Goal: Information Seeking & Learning: Learn about a topic

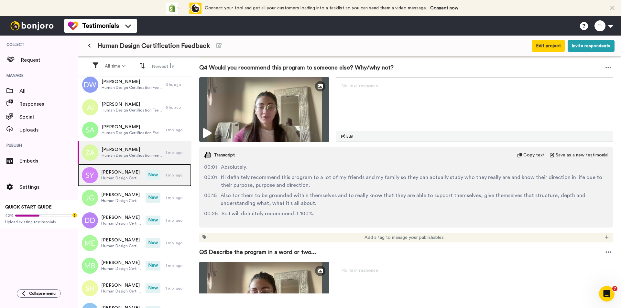
scroll to position [1679, 0]
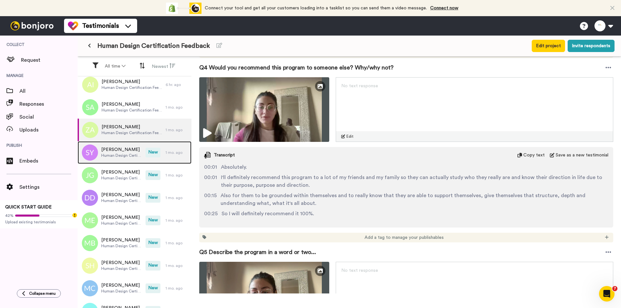
click at [146, 158] on span "New" at bounding box center [153, 153] width 15 height 10
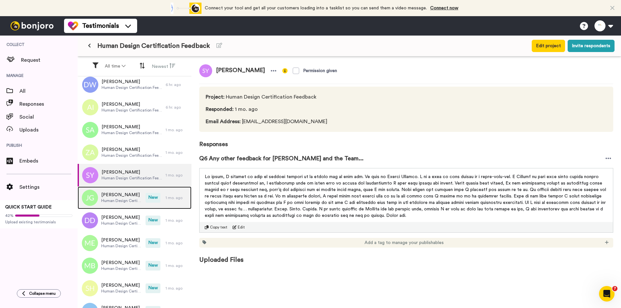
click at [151, 192] on div "[PERSON_NAME] Human Design Certification Feedback New 1 mo. ago" at bounding box center [135, 198] width 114 height 23
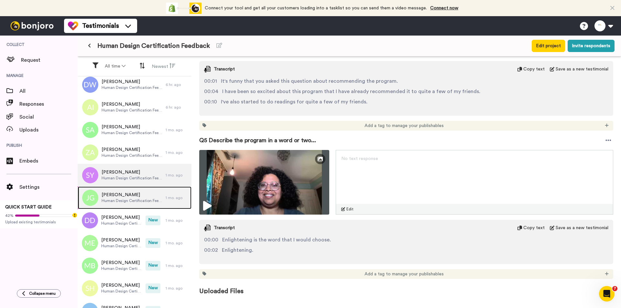
scroll to position [690, 0]
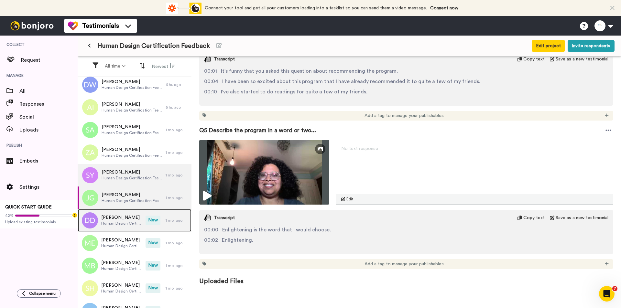
click at [154, 222] on span "New" at bounding box center [153, 221] width 15 height 10
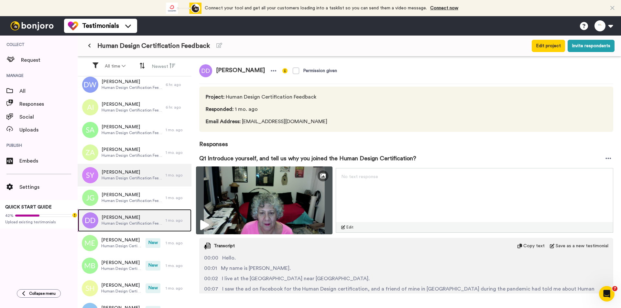
scroll to position [129, 0]
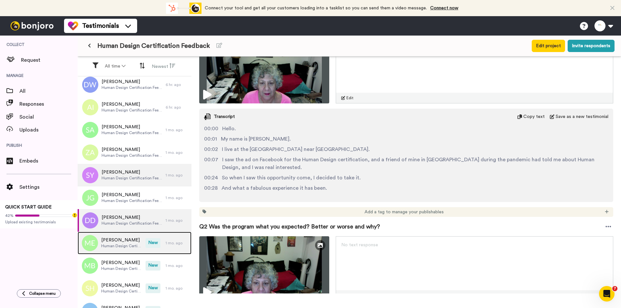
click at [146, 240] on span "New" at bounding box center [153, 243] width 15 height 10
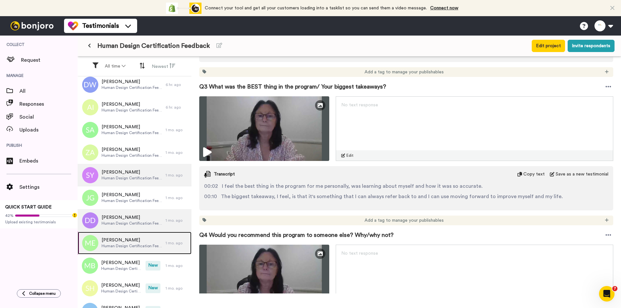
scroll to position [550, 0]
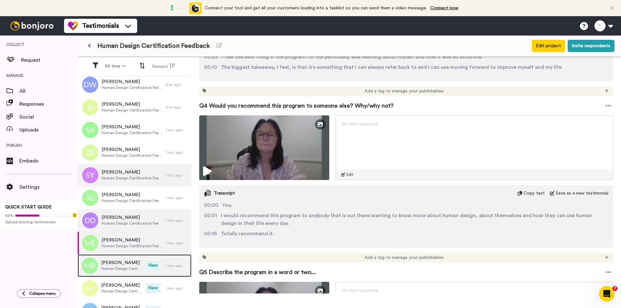
click at [157, 265] on div "[PERSON_NAME] Human Design Certification Feedback New 1 mo. ago" at bounding box center [135, 266] width 114 height 23
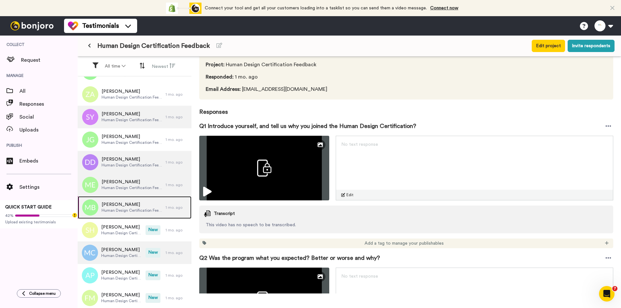
scroll to position [1744, 0]
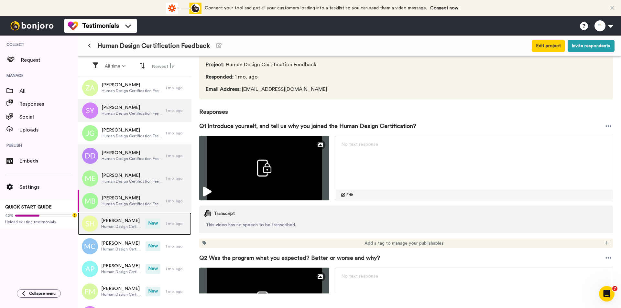
click at [159, 225] on div "[PERSON_NAME] Human Design Certification Feedback New 1 mo. ago" at bounding box center [135, 224] width 114 height 23
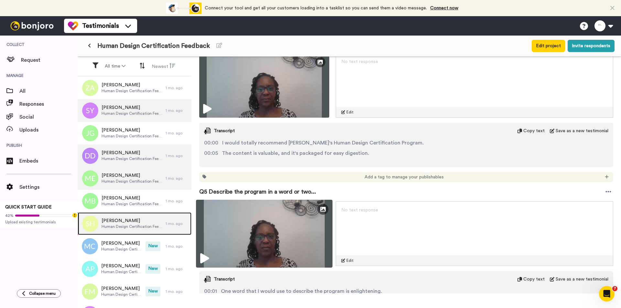
scroll to position [518, 0]
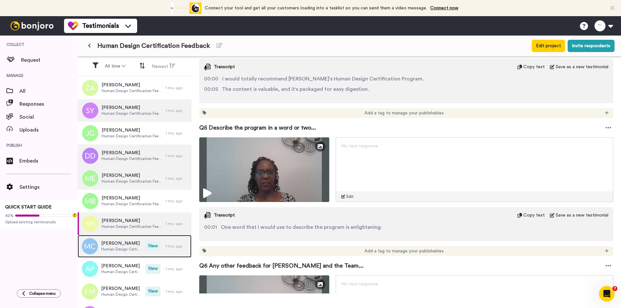
click at [156, 249] on div "[PERSON_NAME] Human Design Certification Feedback New 1 mo. ago" at bounding box center [135, 246] width 114 height 23
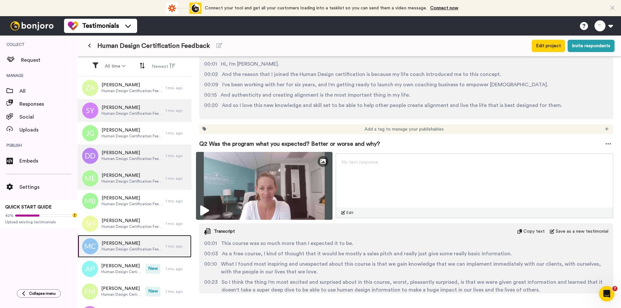
scroll to position [227, 0]
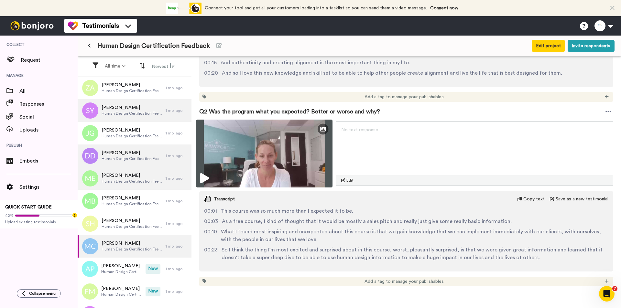
click at [293, 148] on img at bounding box center [264, 154] width 137 height 68
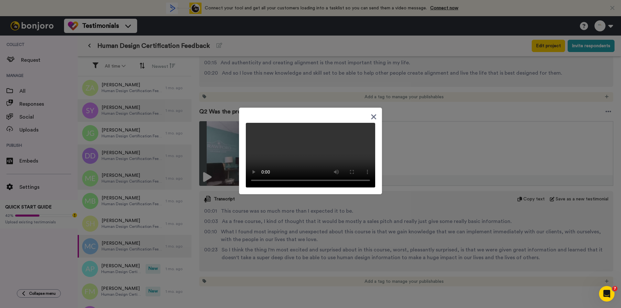
click at [371, 113] on icon at bounding box center [374, 117] width 6 height 8
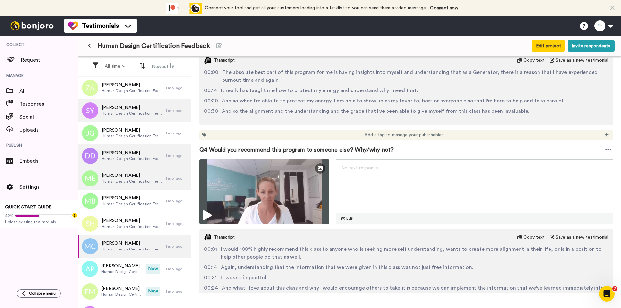
scroll to position [615, 0]
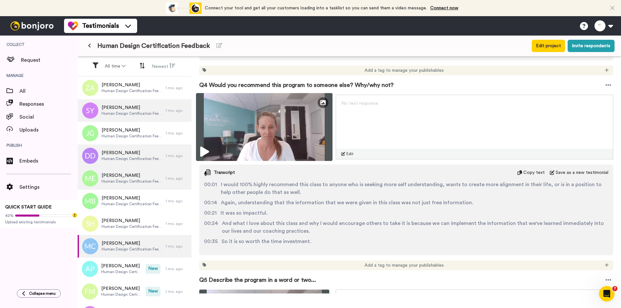
click at [290, 127] on img at bounding box center [264, 127] width 137 height 68
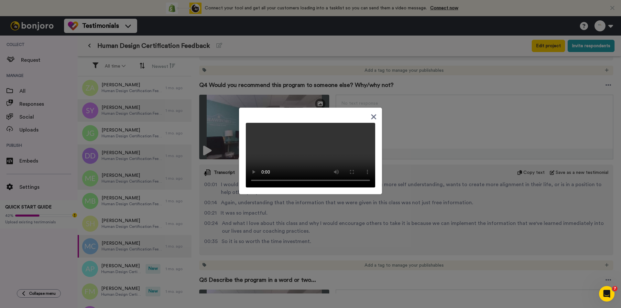
click at [446, 212] on div at bounding box center [310, 154] width 621 height 308
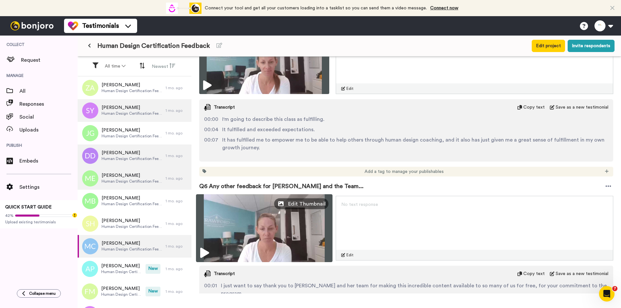
scroll to position [938, 0]
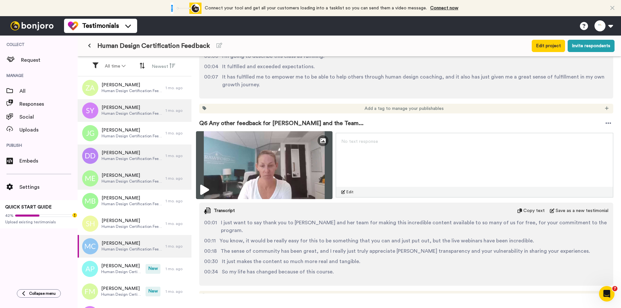
click at [296, 171] on img at bounding box center [264, 165] width 137 height 68
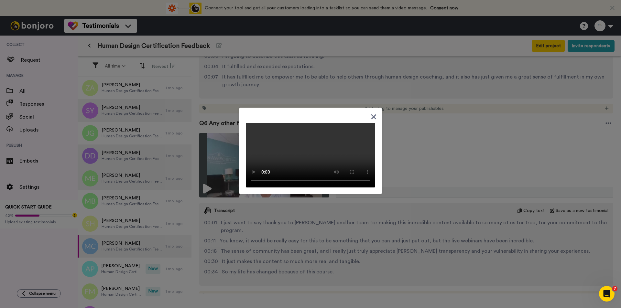
click at [416, 221] on div at bounding box center [310, 154] width 621 height 308
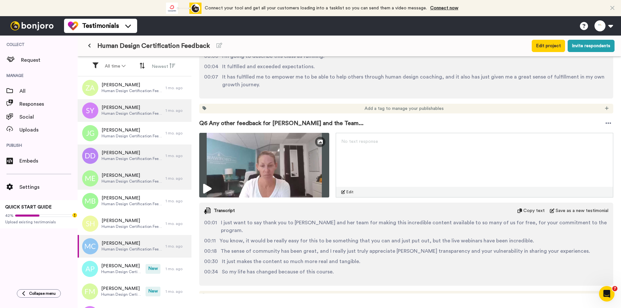
click at [474, 229] on div "00:01 I just want to say thank you to [PERSON_NAME] and her team for making thi…" at bounding box center [406, 250] width 414 height 62
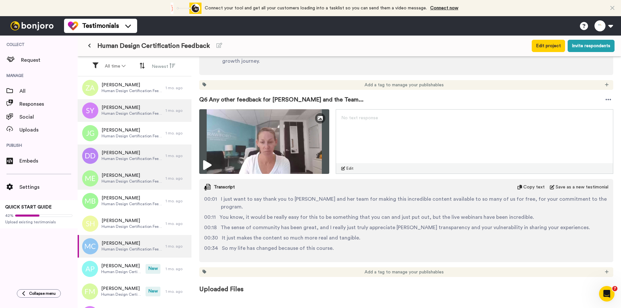
scroll to position [962, 0]
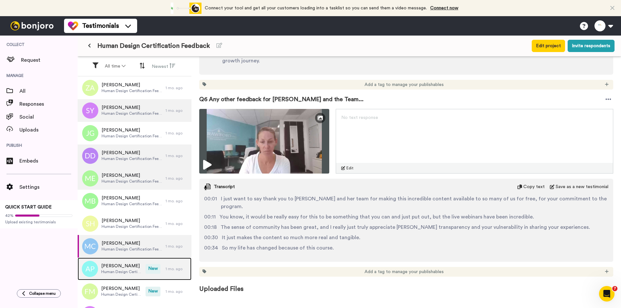
click at [143, 264] on div "[PERSON_NAME] Human Design Certification Feedback New 1 mo. ago" at bounding box center [135, 269] width 114 height 23
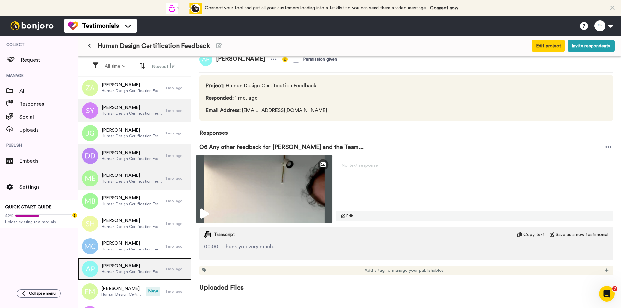
scroll to position [18, 0]
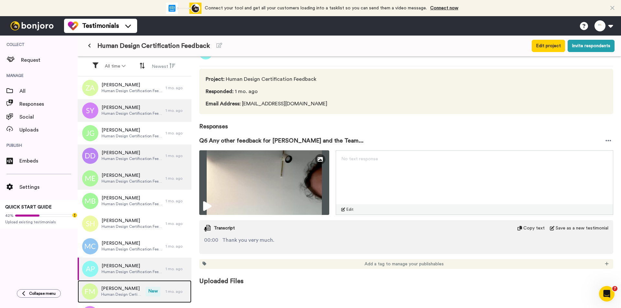
click at [116, 289] on span "[PERSON_NAME]" at bounding box center [121, 289] width 41 height 6
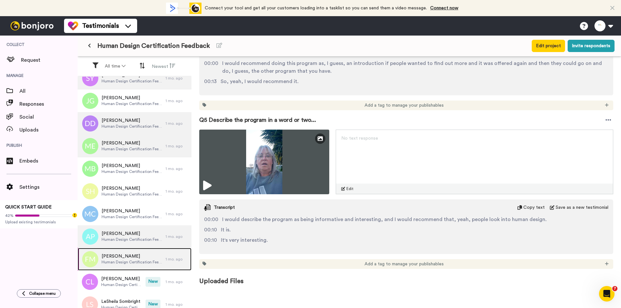
scroll to position [1829, 0]
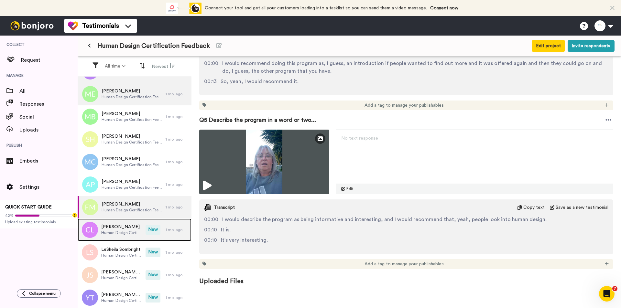
click at [150, 232] on span "New" at bounding box center [153, 230] width 15 height 10
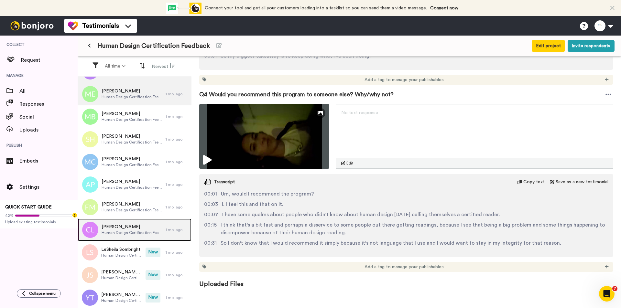
scroll to position [715, 0]
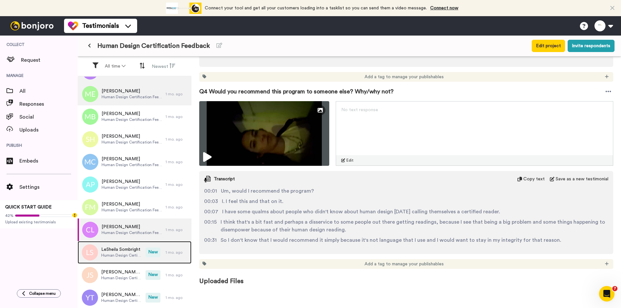
click at [154, 259] on div "LeSheila Sombright Human Design Certification Feedback New 1 mo. ago" at bounding box center [135, 252] width 114 height 23
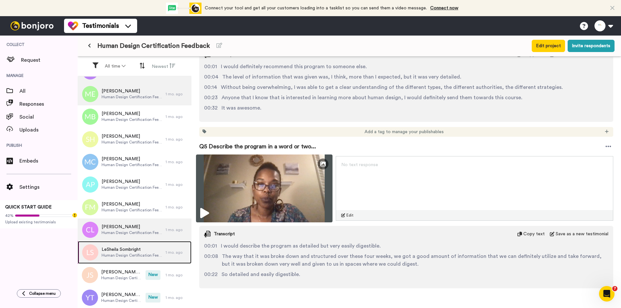
scroll to position [356, 0]
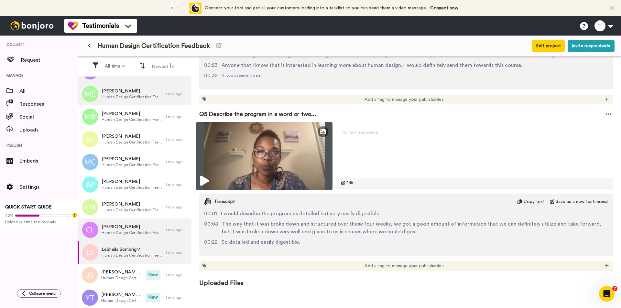
click at [278, 150] on img at bounding box center [264, 156] width 137 height 68
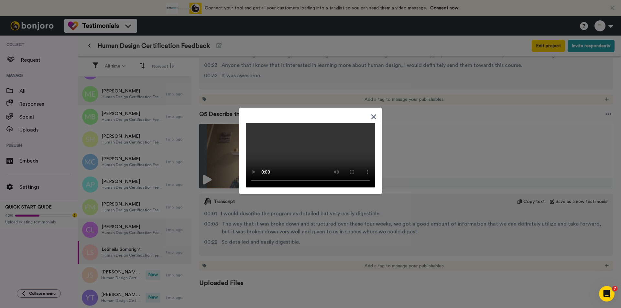
click at [371, 113] on icon at bounding box center [374, 117] width 6 height 8
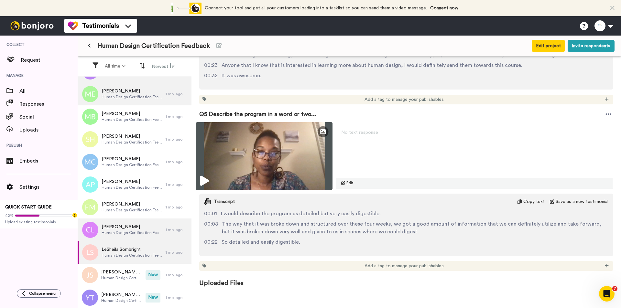
click at [297, 171] on img at bounding box center [264, 156] width 137 height 68
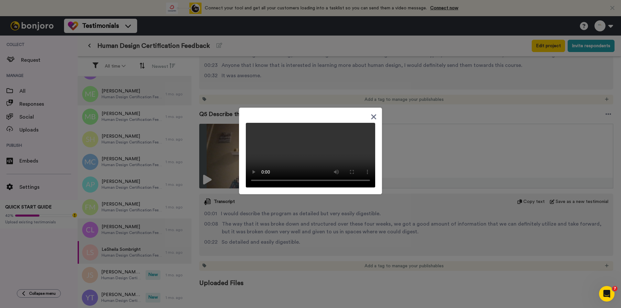
click at [369, 231] on div at bounding box center [310, 154] width 621 height 308
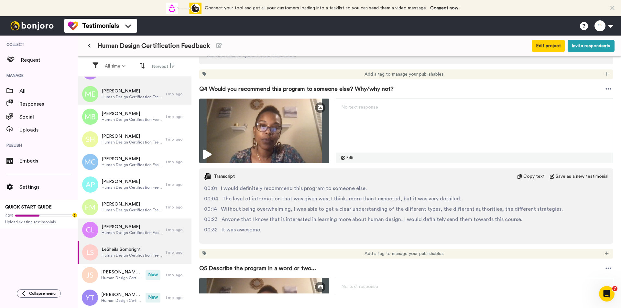
scroll to position [196, 0]
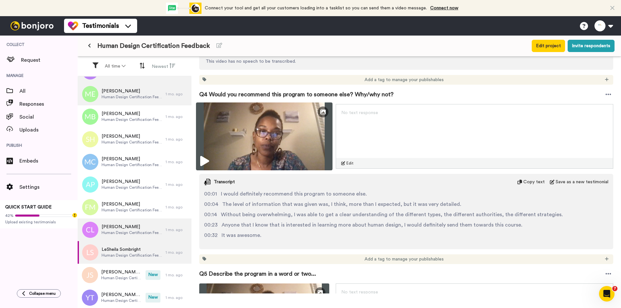
click at [262, 139] on img at bounding box center [264, 137] width 137 height 68
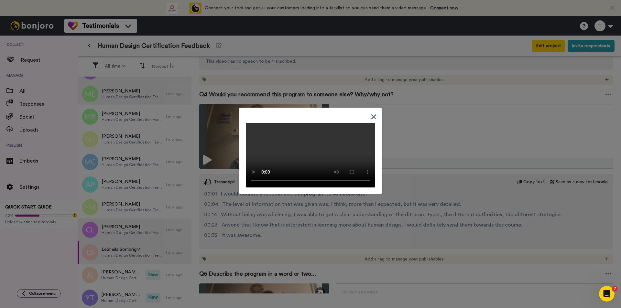
click at [407, 222] on div at bounding box center [310, 154] width 621 height 308
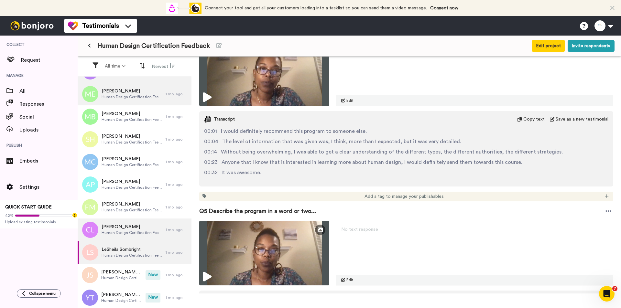
scroll to position [1893, 0]
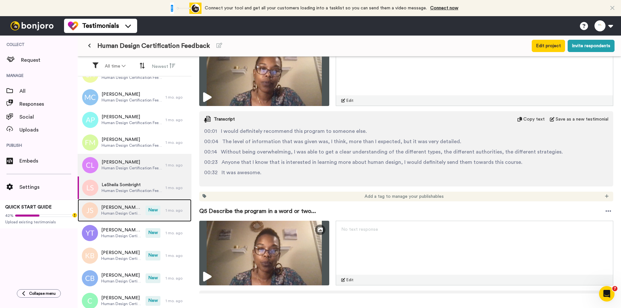
click at [134, 212] on span "Human Design Certification Feedback" at bounding box center [121, 213] width 41 height 5
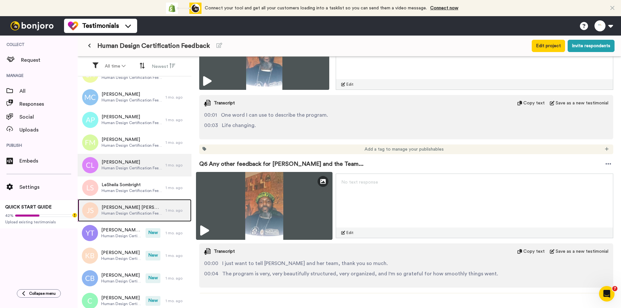
scroll to position [768, 0]
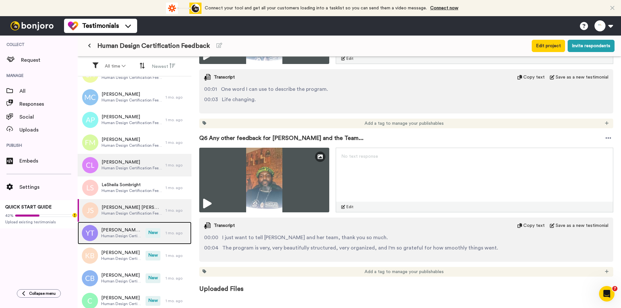
click at [121, 230] on span "[PERSON_NAME] [PERSON_NAME]" at bounding box center [121, 230] width 41 height 6
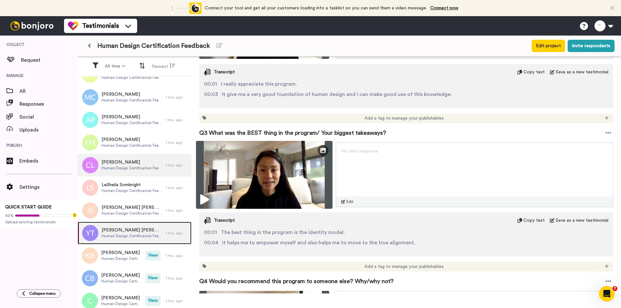
scroll to position [324, 0]
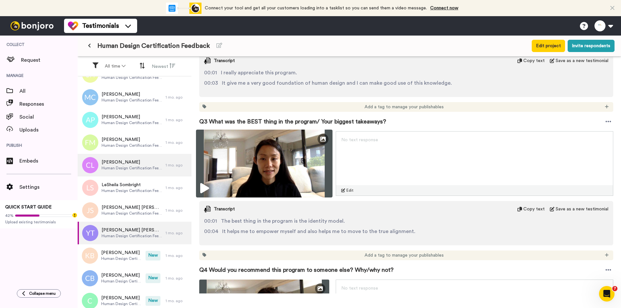
click at [290, 171] on img at bounding box center [264, 164] width 137 height 68
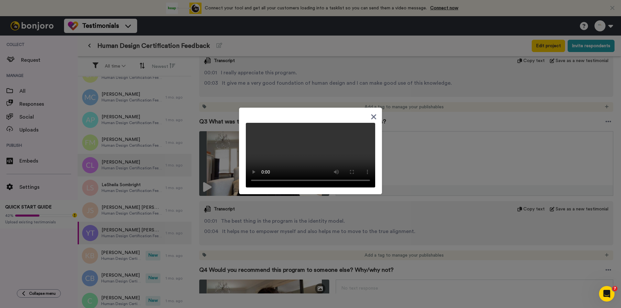
click at [348, 207] on div at bounding box center [310, 154] width 621 height 308
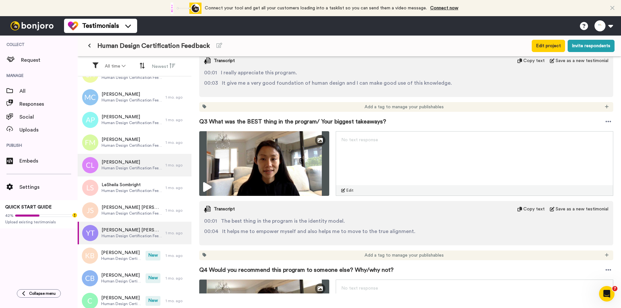
scroll to position [485, 0]
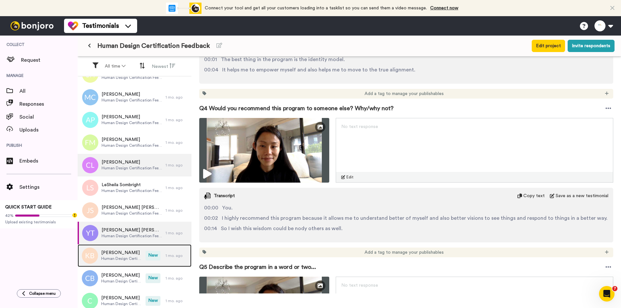
click at [132, 257] on span "Human Design Certification Feedback" at bounding box center [121, 258] width 41 height 5
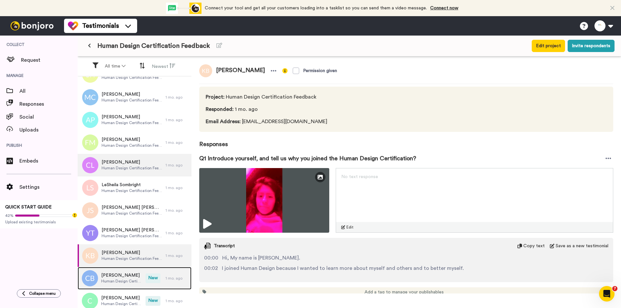
click at [100, 274] on div "[PERSON_NAME] Human Design Certification Feedback" at bounding box center [112, 278] width 68 height 23
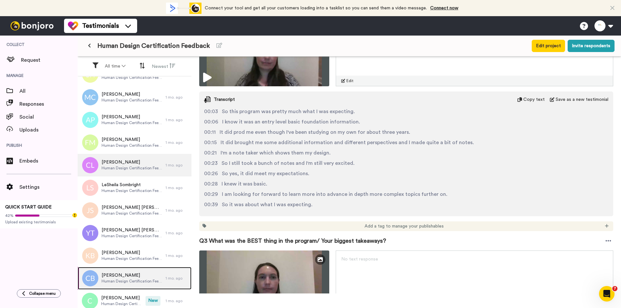
scroll to position [1958, 0]
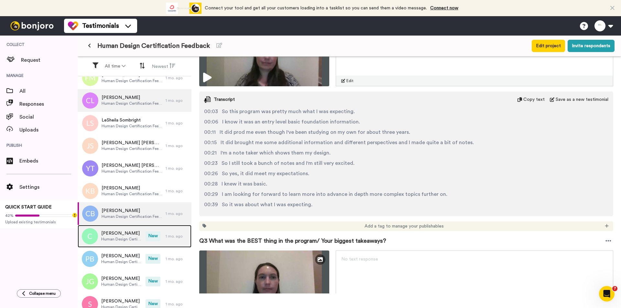
click at [117, 242] on div "[PERSON_NAME] Human Design Certification Feedback" at bounding box center [121, 236] width 41 height 12
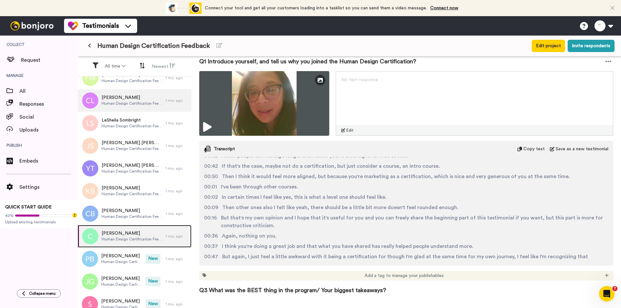
scroll to position [460, 0]
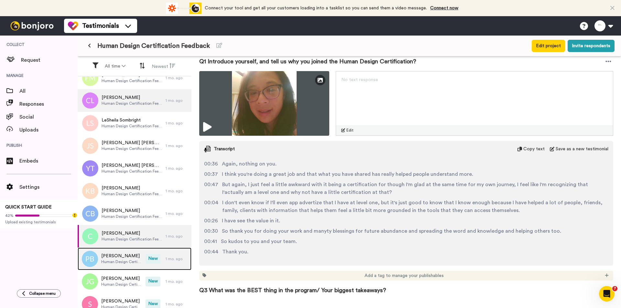
click at [124, 263] on span "Human Design Certification Feedback" at bounding box center [121, 262] width 41 height 5
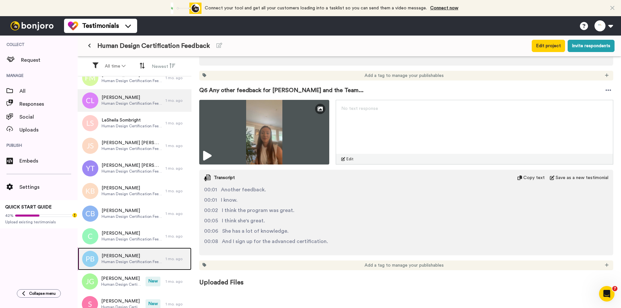
scroll to position [955, 0]
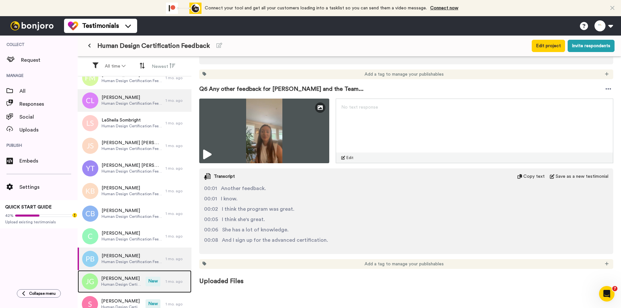
click at [103, 286] on span "Human Design Certification Feedback" at bounding box center [121, 284] width 41 height 5
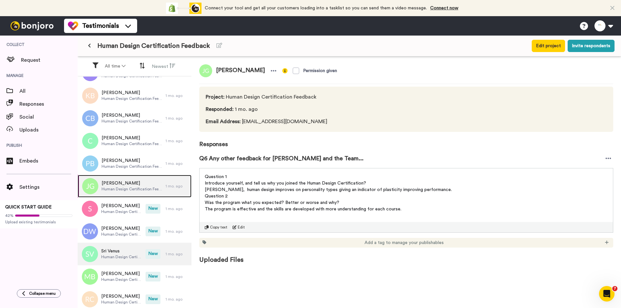
scroll to position [2055, 0]
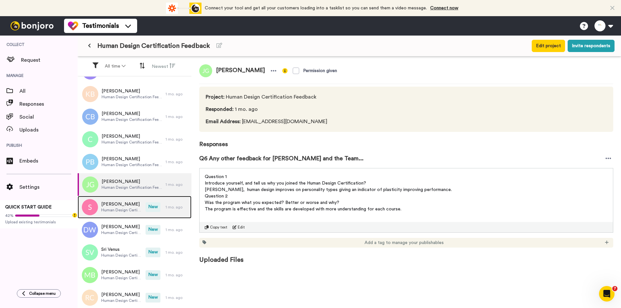
click at [141, 214] on div "Shelby Human Design Certification Feedback New 1 mo. ago" at bounding box center [135, 207] width 114 height 23
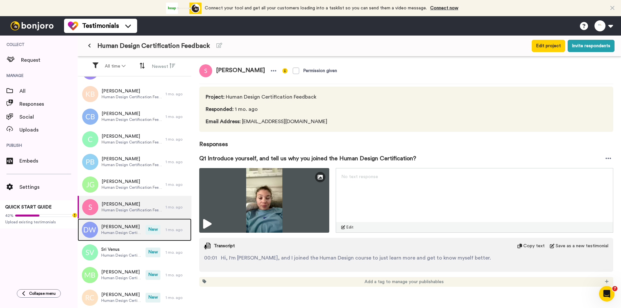
click at [131, 226] on span "[PERSON_NAME]" at bounding box center [121, 227] width 41 height 6
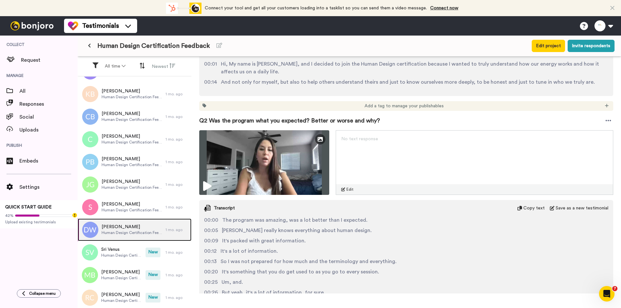
scroll to position [227, 0]
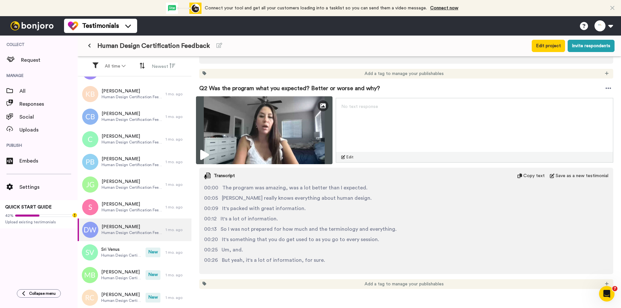
click at [292, 134] on img at bounding box center [264, 130] width 137 height 68
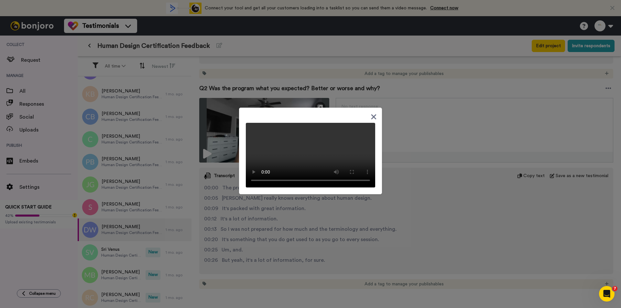
click at [424, 219] on div at bounding box center [310, 154] width 621 height 308
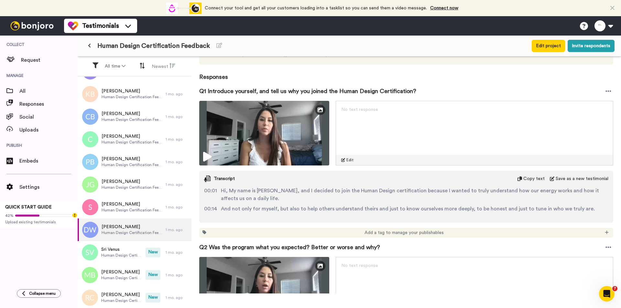
scroll to position [52, 0]
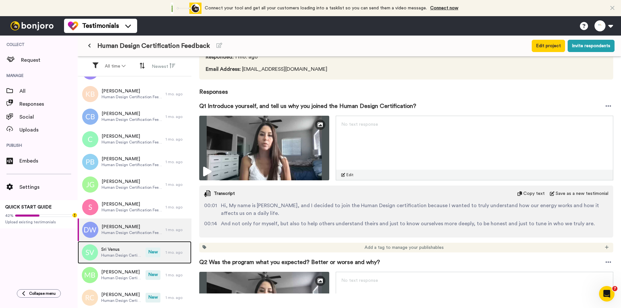
click at [132, 252] on span "Sri Venus" at bounding box center [121, 250] width 41 height 6
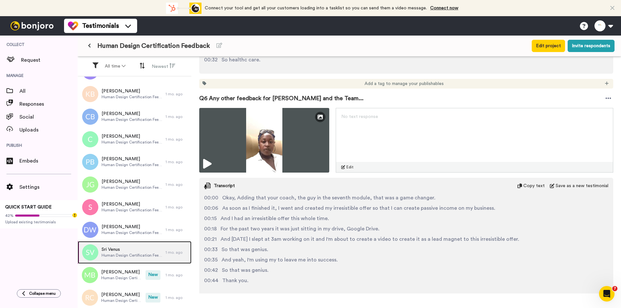
scroll to position [874, 0]
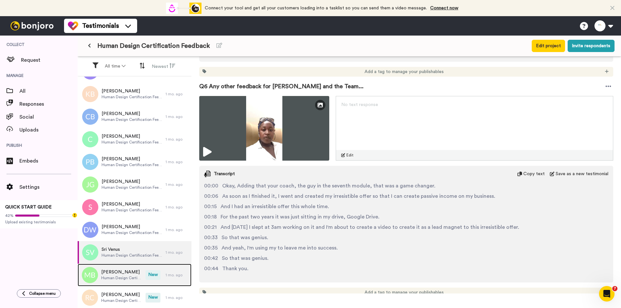
click at [128, 268] on div "[PERSON_NAME] Human Design Certification Feedback" at bounding box center [112, 275] width 68 height 23
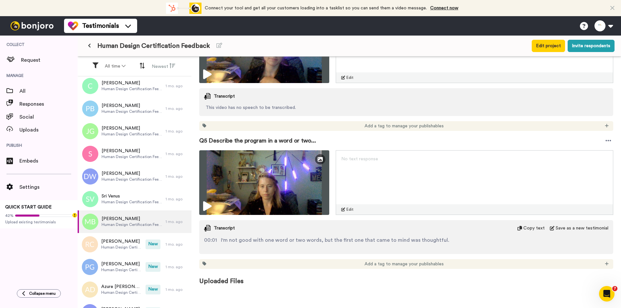
scroll to position [2120, 0]
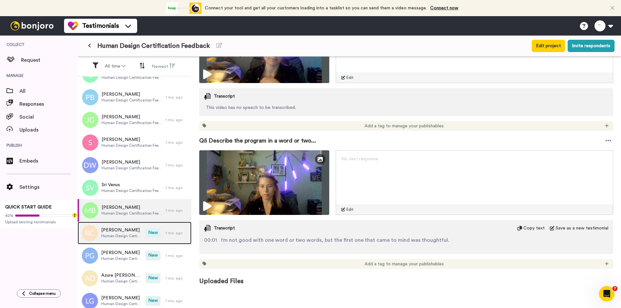
click at [146, 233] on span "New" at bounding box center [153, 233] width 15 height 10
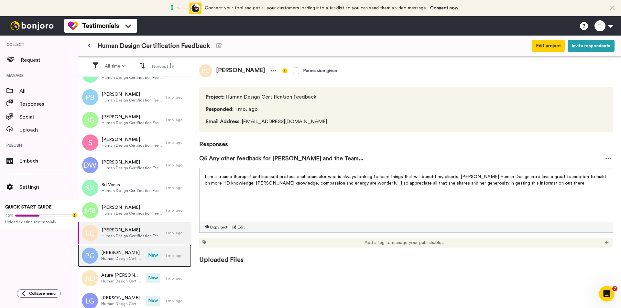
click at [152, 256] on span "New" at bounding box center [153, 256] width 15 height 10
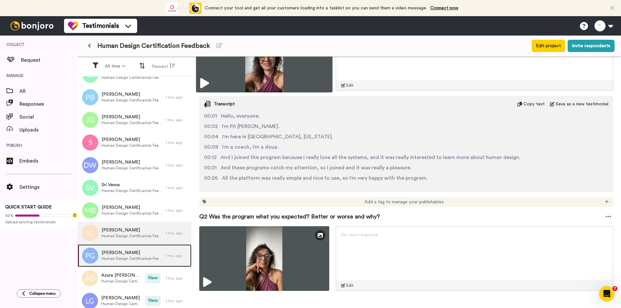
scroll to position [259, 0]
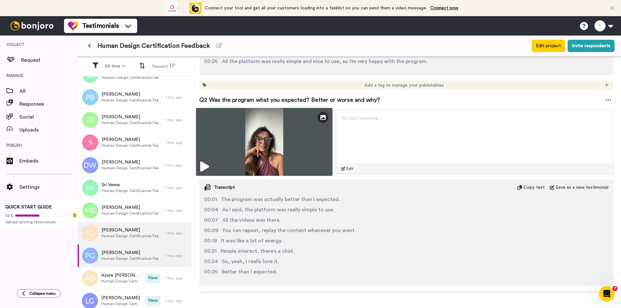
click at [314, 143] on img at bounding box center [264, 142] width 137 height 68
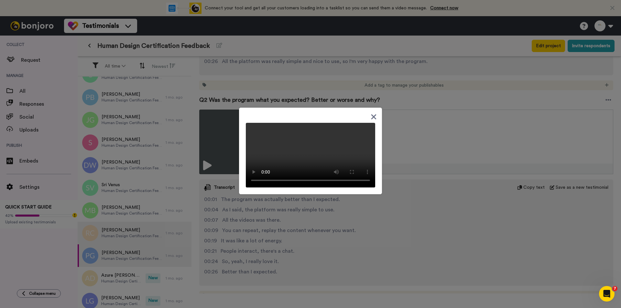
click at [423, 200] on div at bounding box center [310, 154] width 621 height 308
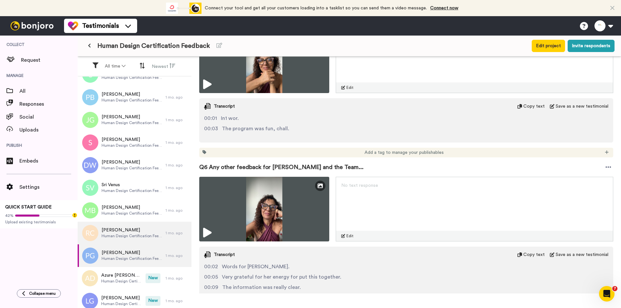
scroll to position [1003, 0]
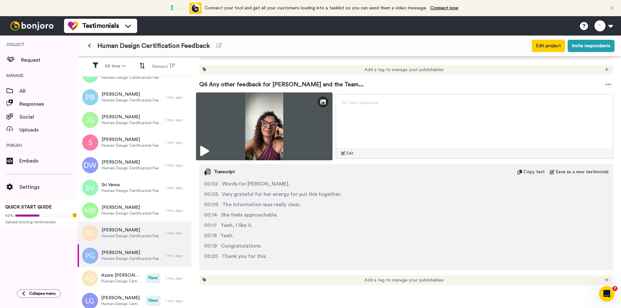
click at [289, 121] on img at bounding box center [264, 127] width 137 height 68
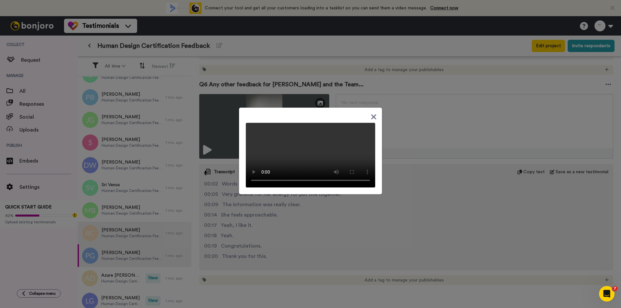
click at [470, 254] on div at bounding box center [310, 154] width 621 height 308
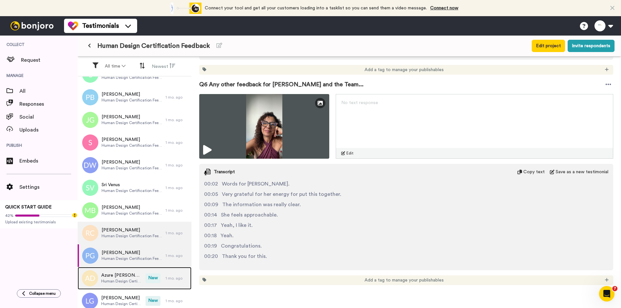
click at [146, 277] on span "New" at bounding box center [153, 279] width 15 height 10
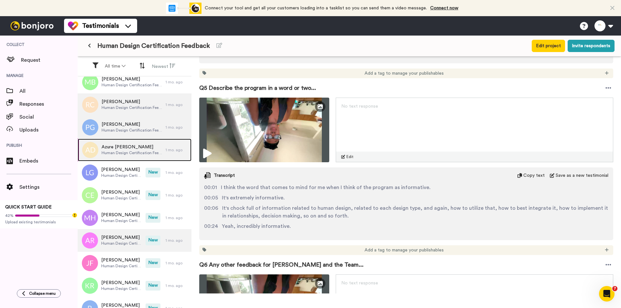
scroll to position [2249, 0]
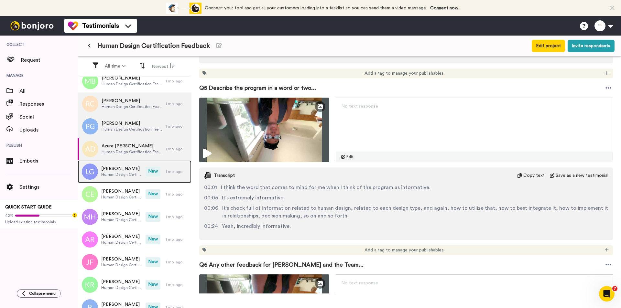
click at [131, 173] on span "Human Design Certification Feedback" at bounding box center [121, 174] width 41 height 5
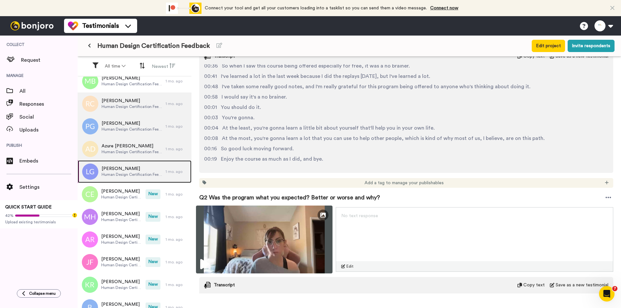
scroll to position [259, 0]
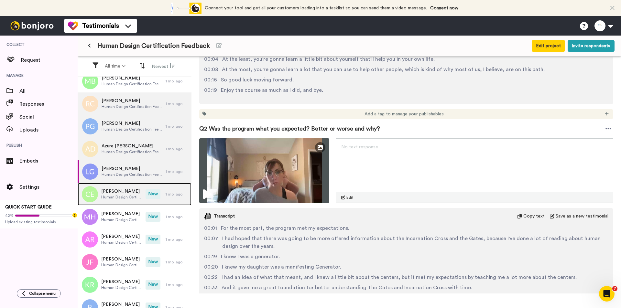
click at [128, 199] on span "Human Design Certification Feedback" at bounding box center [121, 197] width 41 height 5
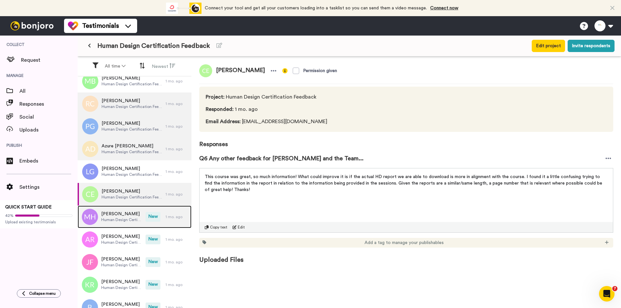
click at [119, 223] on div "[PERSON_NAME] Human Design Certification Feedback" at bounding box center [112, 217] width 68 height 23
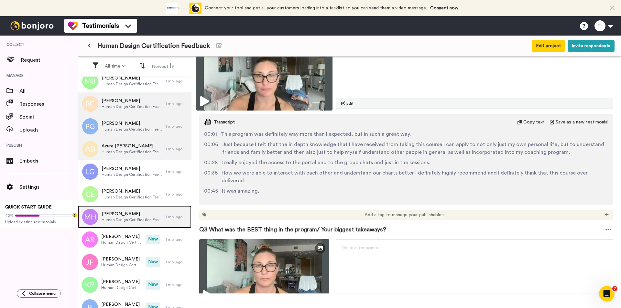
scroll to position [259, 0]
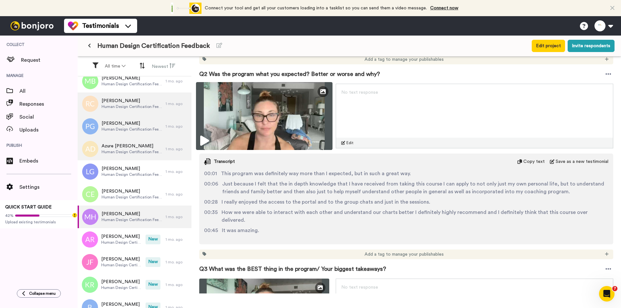
click at [284, 115] on img at bounding box center [264, 116] width 137 height 68
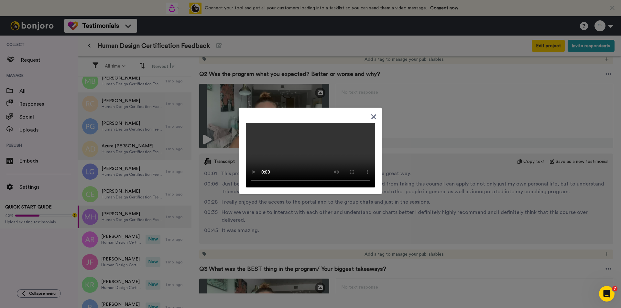
click at [416, 202] on div at bounding box center [310, 154] width 621 height 308
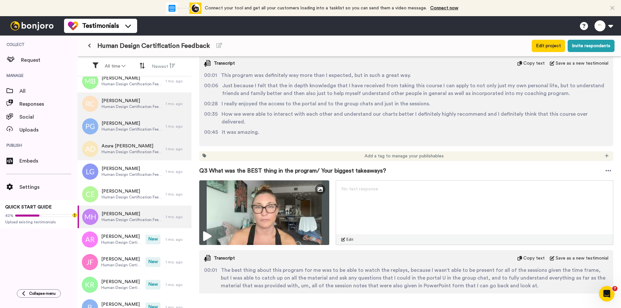
scroll to position [421, 0]
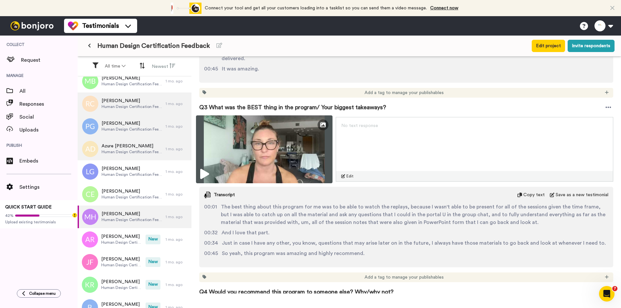
click at [284, 157] on img at bounding box center [264, 150] width 137 height 68
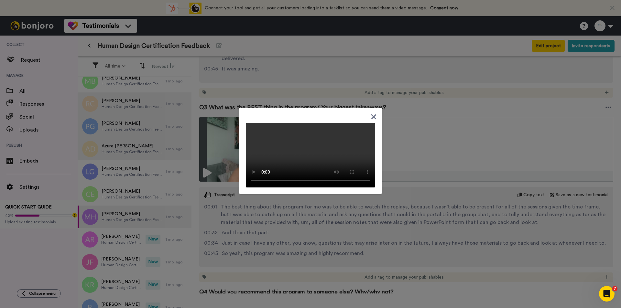
click at [414, 223] on div at bounding box center [310, 154] width 621 height 308
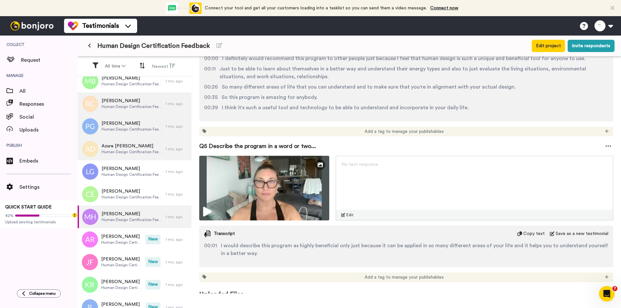
scroll to position [759, 0]
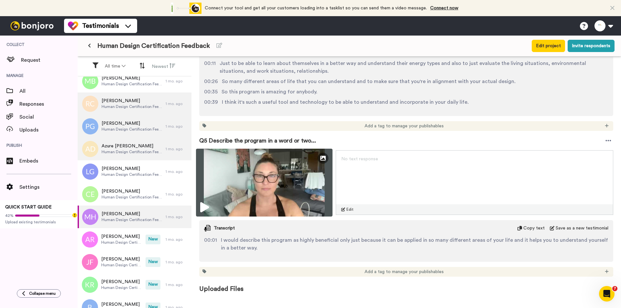
click at [281, 178] on img at bounding box center [264, 183] width 137 height 68
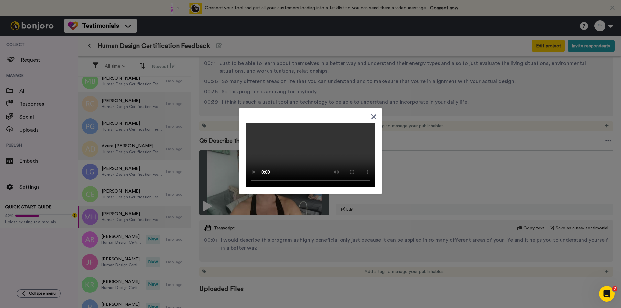
click at [421, 158] on div at bounding box center [310, 154] width 621 height 308
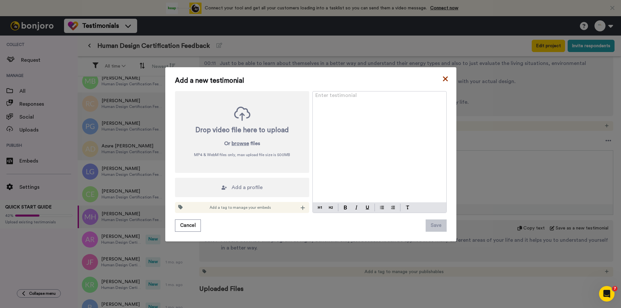
click at [444, 79] on icon at bounding box center [445, 79] width 6 height 8
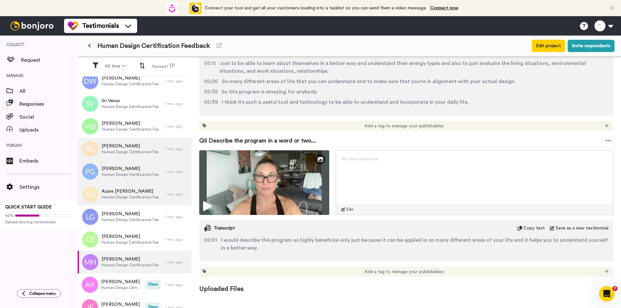
scroll to position [2295, 0]
